Goal: Contribute content

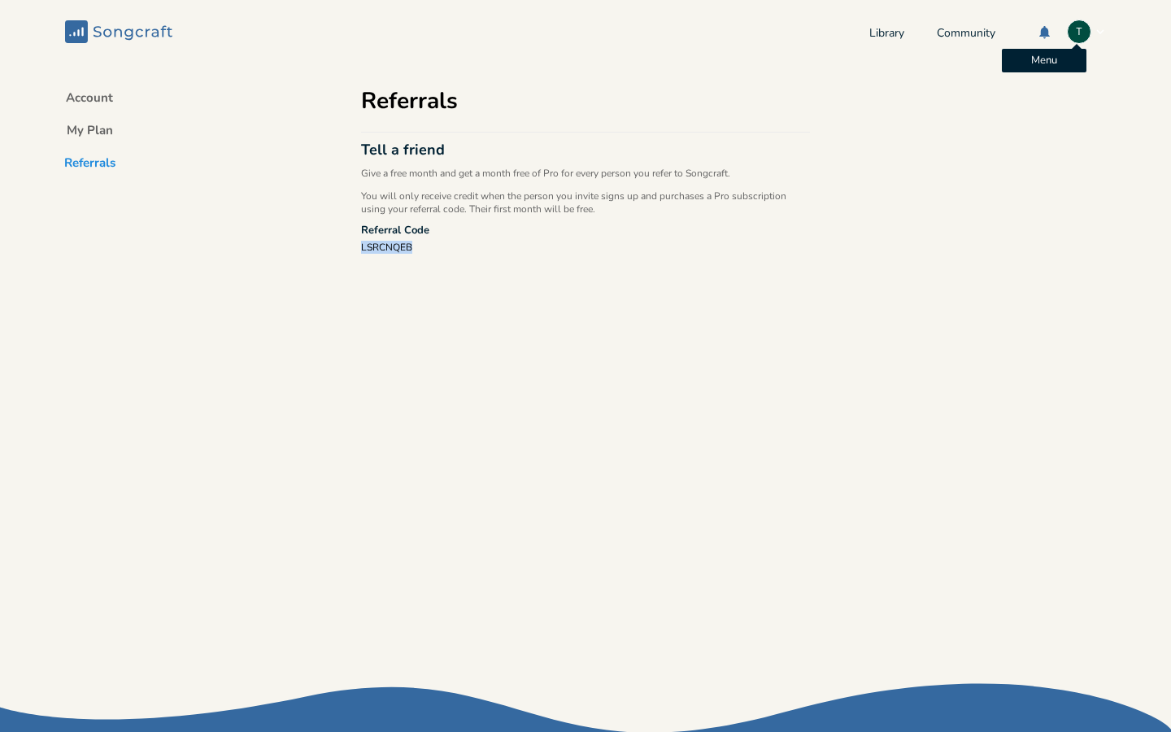
click at [1068, 29] on div "T" at bounding box center [1079, 32] width 24 height 24
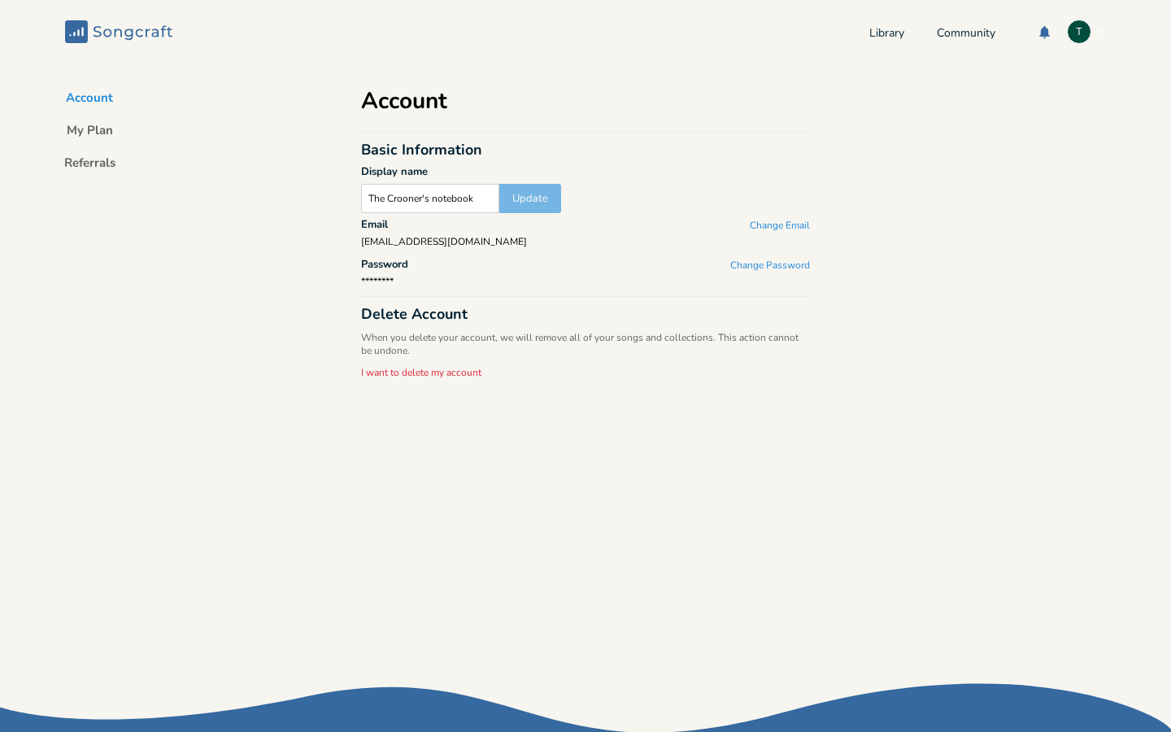
click at [127, 31] on icon at bounding box center [128, 33] width 8 height 11
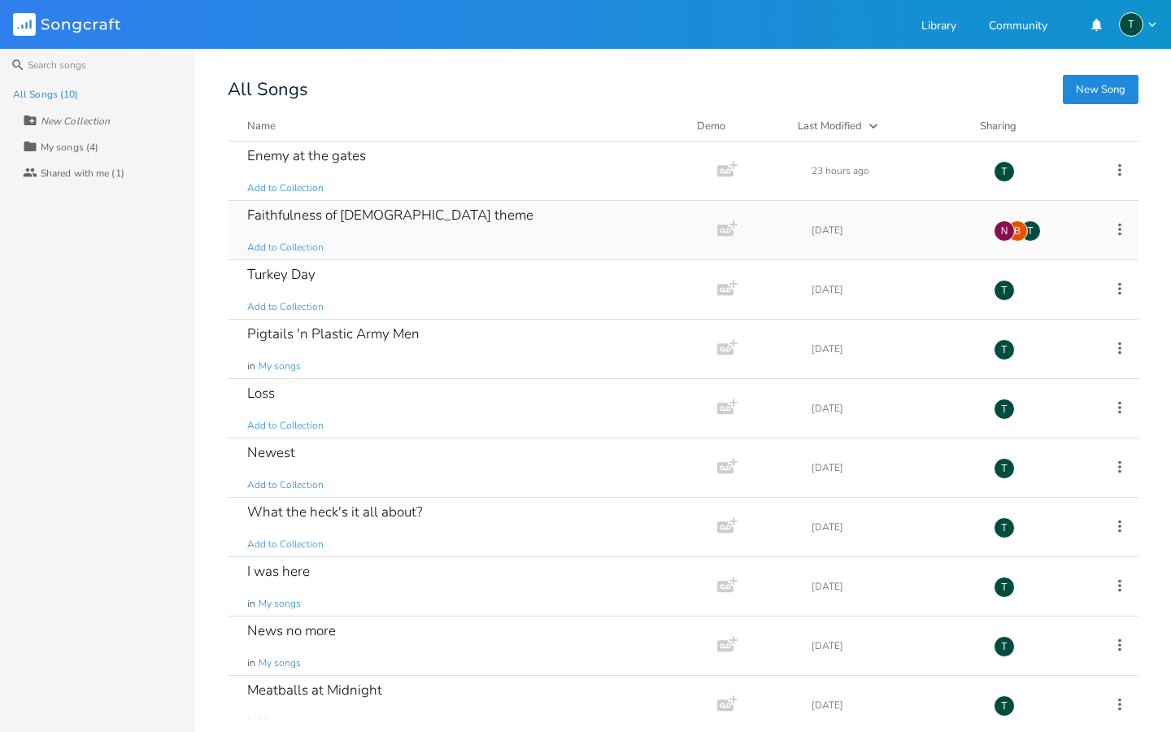
click at [381, 216] on div "Faithfulness of God theme" at bounding box center [390, 215] width 286 height 14
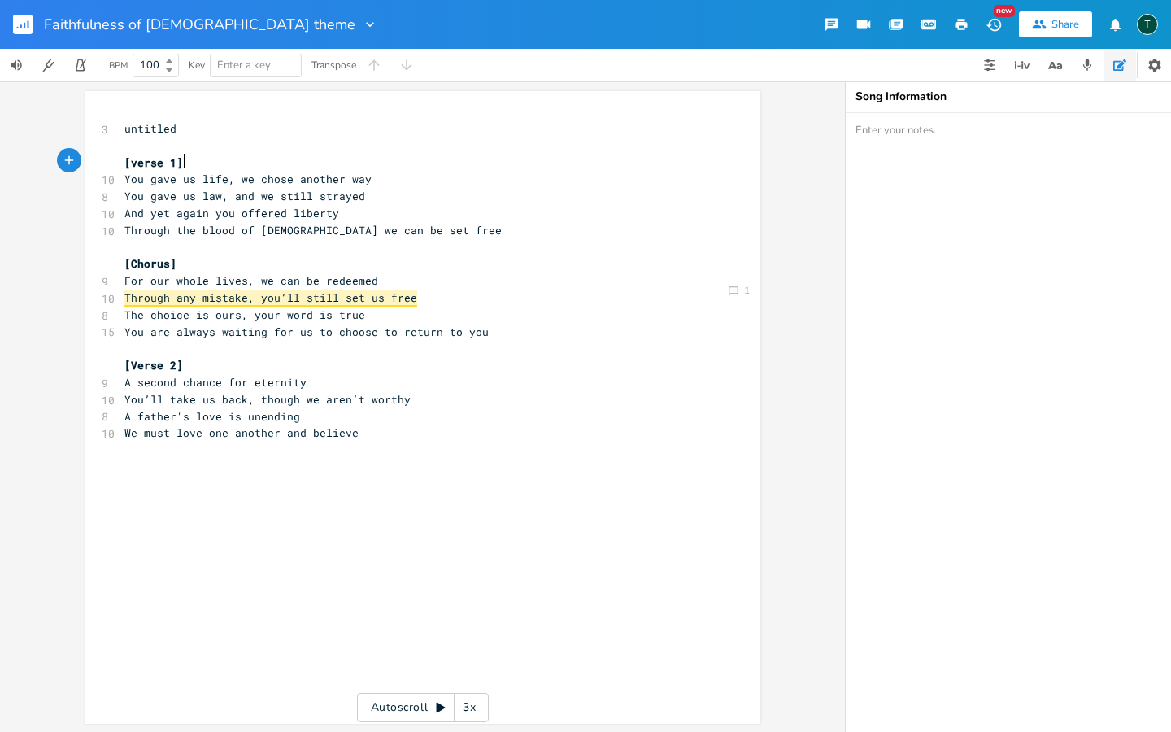
click at [203, 165] on pre "[verse 1]" at bounding box center [414, 163] width 587 height 17
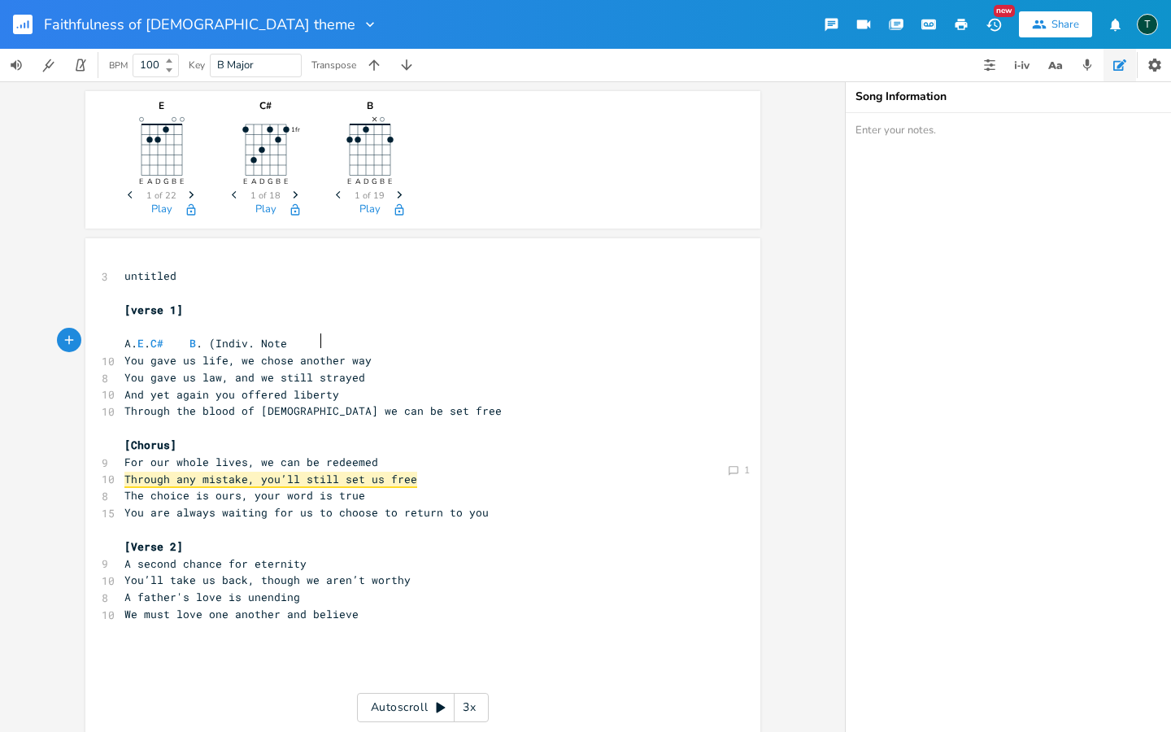
scroll to position [0, 111]
type textarea "A. E. C# B. (Indiv. NotesO"
type textarea ") on piano"
click at [867, 137] on textarea at bounding box center [1008, 422] width 325 height 619
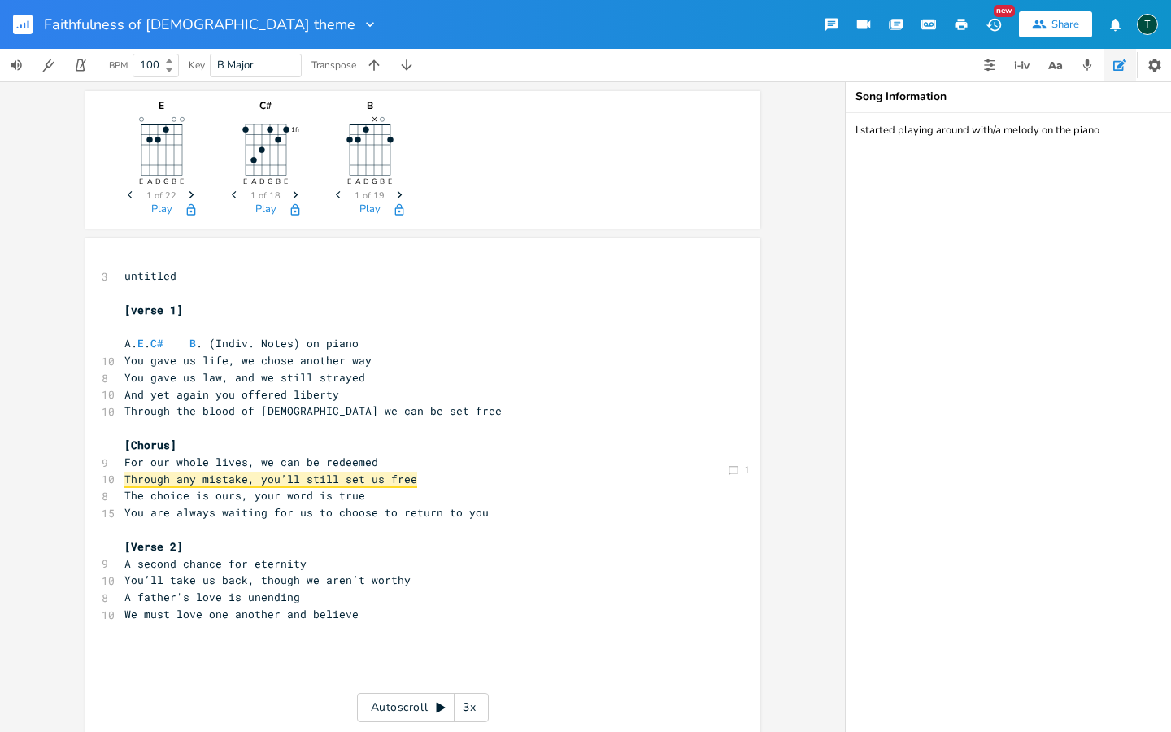
click at [995, 129] on textarea "I started playing around with/a melody on the piano" at bounding box center [1008, 422] width 325 height 619
click at [1106, 132] on textarea "I started playing around with a melody on the piano" at bounding box center [1008, 422] width 325 height 619
type textarea "I started playing around with a melody on the piano for the first verse."
click at [242, 341] on span "A. E . C# B . (Indiv. Notes) on piano" at bounding box center [241, 343] width 234 height 15
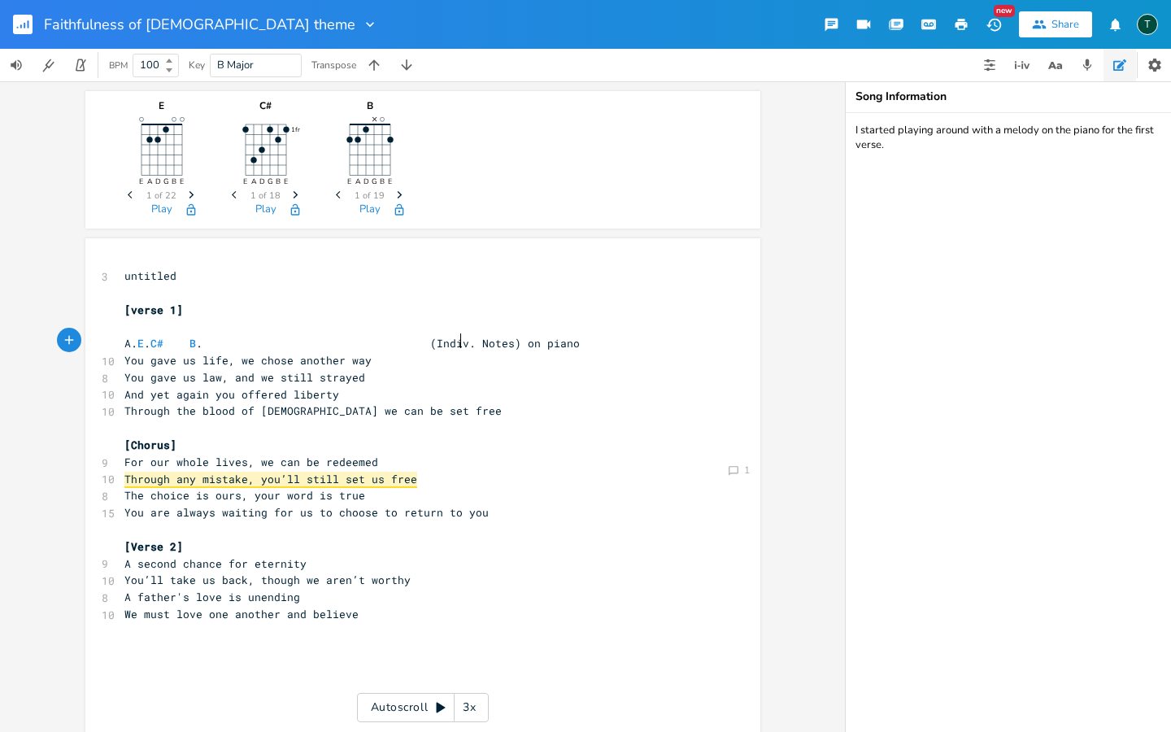
click at [150, 341] on span "A. E . C# B . (Indiv. Notes) on piano" at bounding box center [352, 343] width 456 height 15
click at [156, 342] on span "AE. C# B . (Indiv. Notes) on piano" at bounding box center [348, 343] width 449 height 15
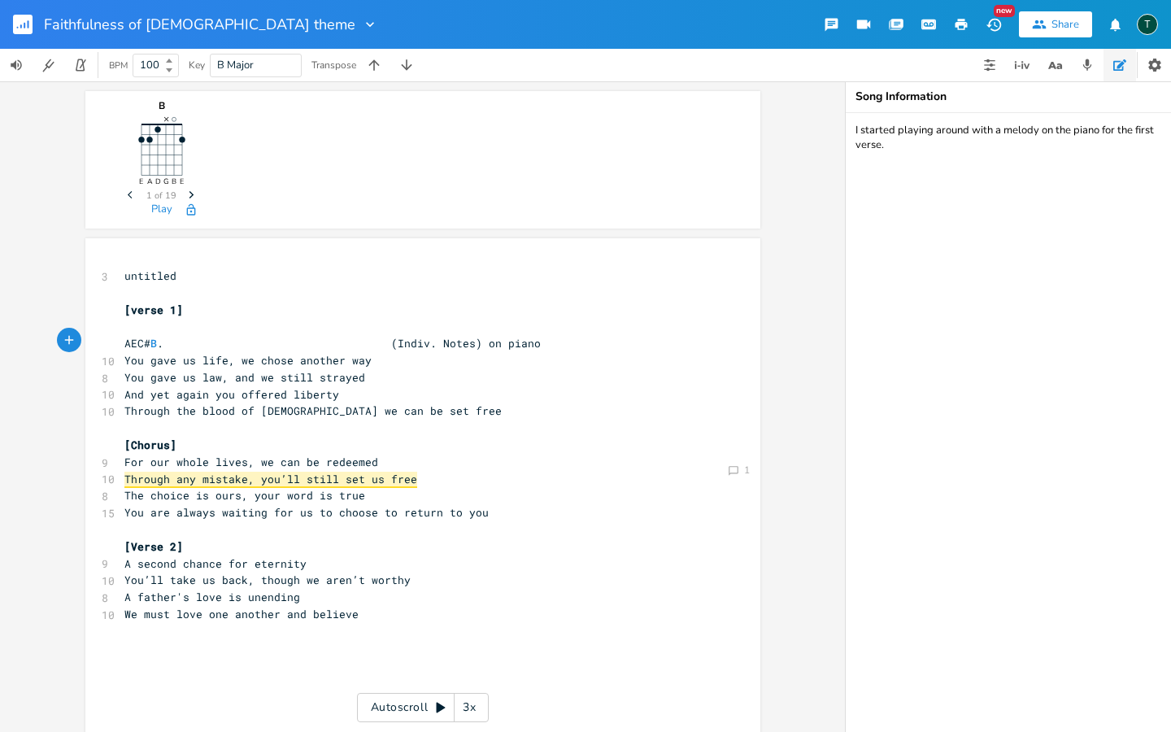
click at [185, 339] on span "AEC# B . (Indiv. Notes) on piano" at bounding box center [332, 343] width 416 height 15
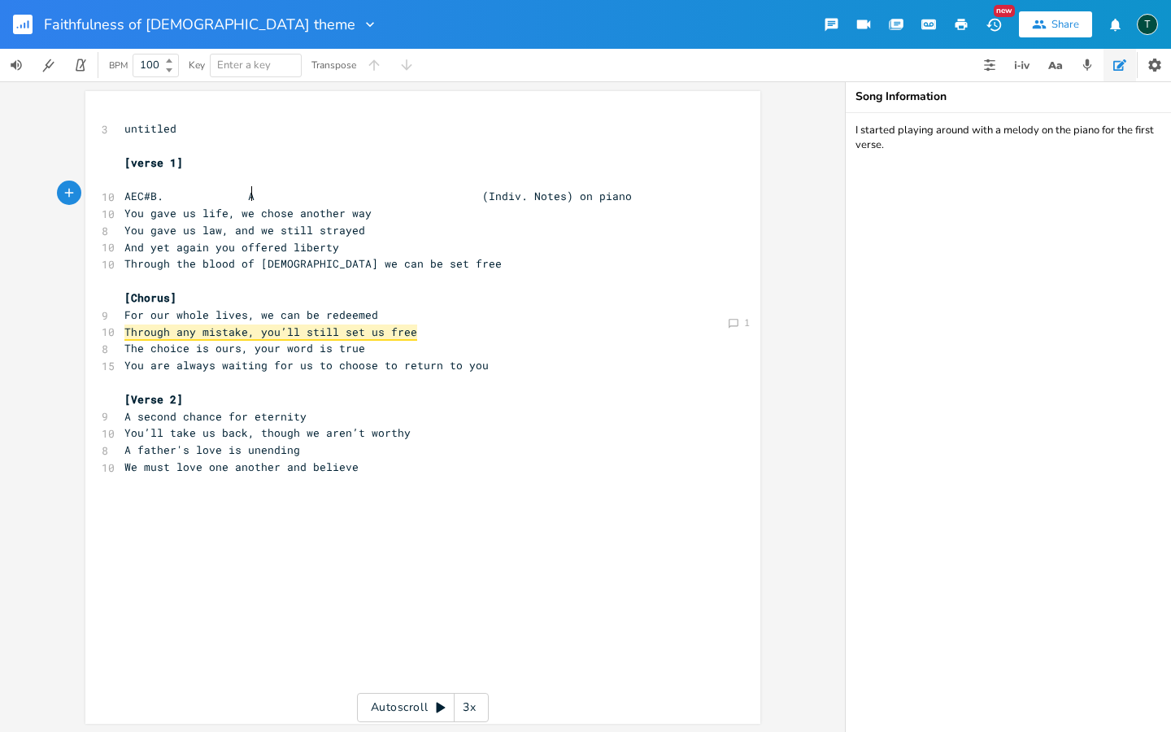
scroll to position [0, 45]
type textarea "B. AB"
type textarea "B"
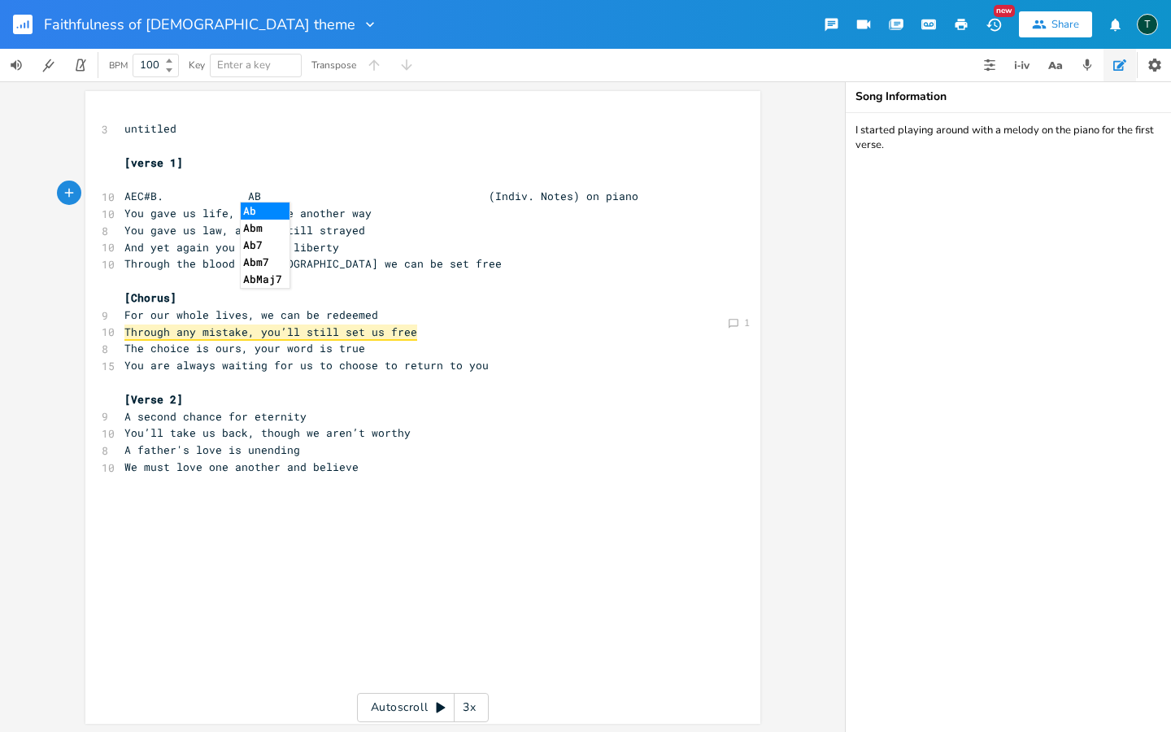
type textarea "B"
type textarea "C#EDC#B"
click at [1092, 68] on icon "button" at bounding box center [1087, 65] width 15 height 15
